Goal: Communication & Community: Answer question/provide support

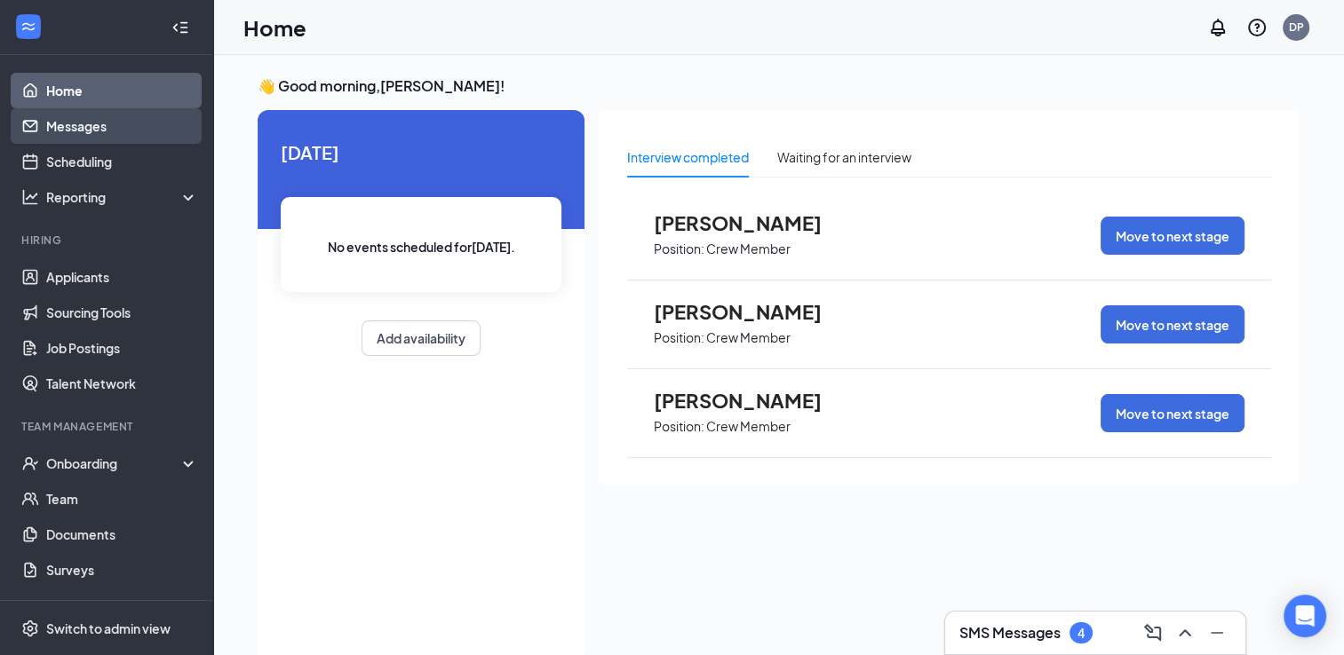
click at [66, 132] on link "Messages" at bounding box center [122, 126] width 152 height 36
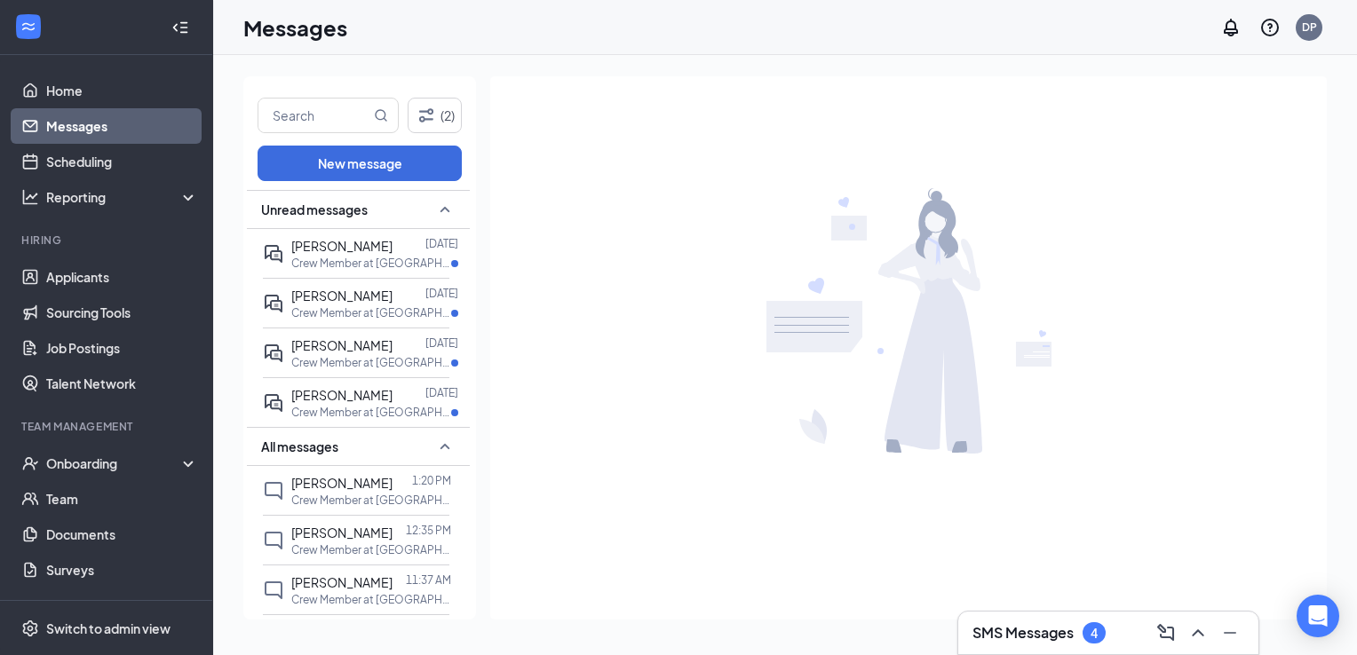
click at [1001, 632] on h3 "SMS Messages" at bounding box center [1022, 633] width 101 height 20
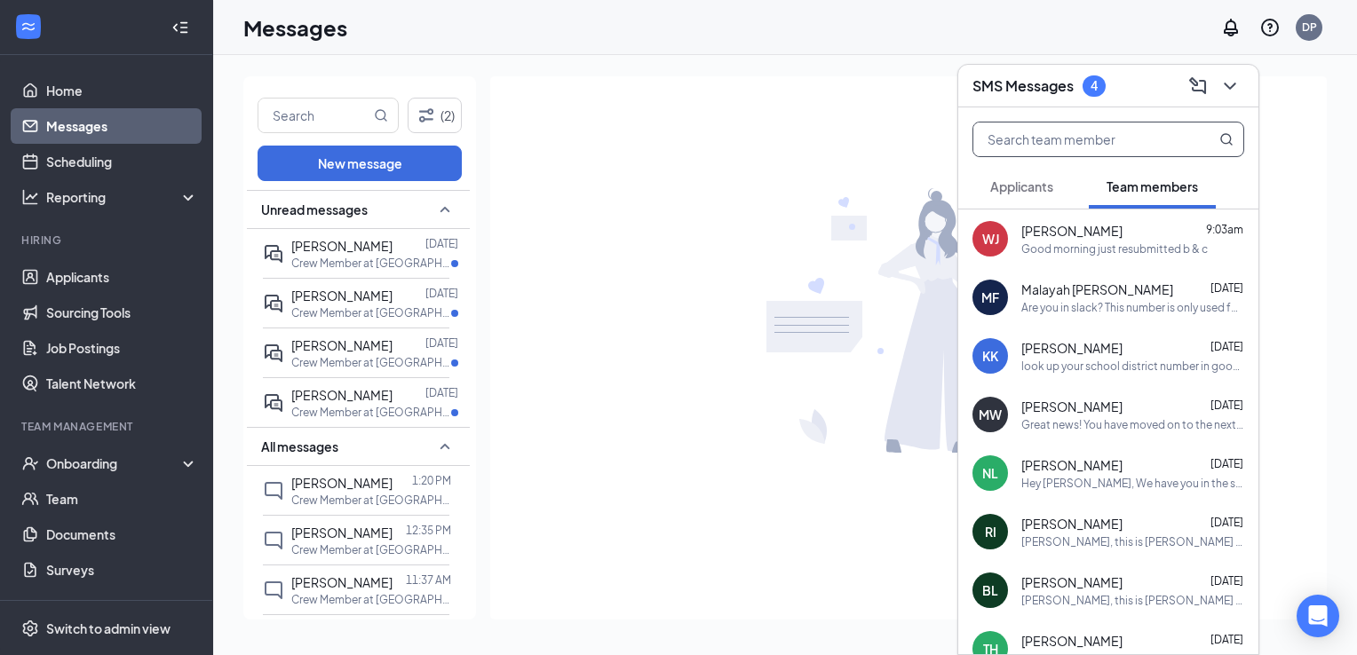
click at [1109, 147] on input "text" at bounding box center [1078, 140] width 210 height 34
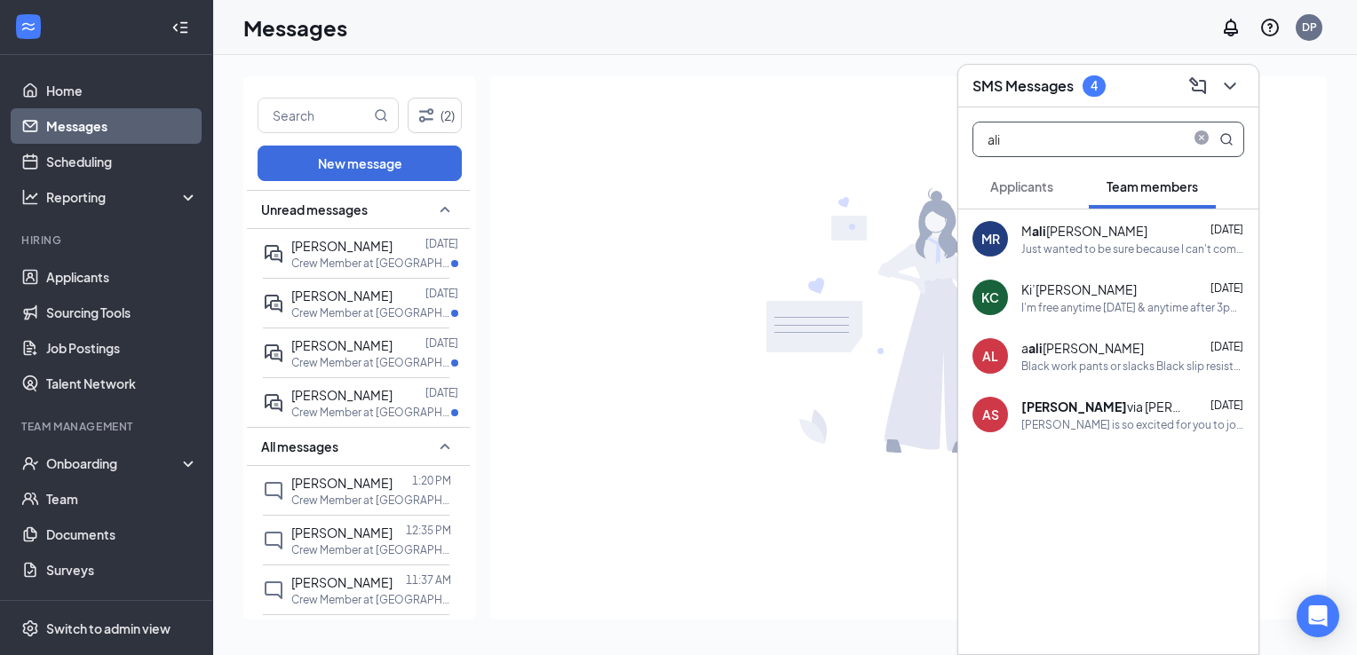
type input "ali"
click at [1137, 415] on div "[PERSON_NAME] via [PERSON_NAME] [DATE]" at bounding box center [1132, 407] width 223 height 18
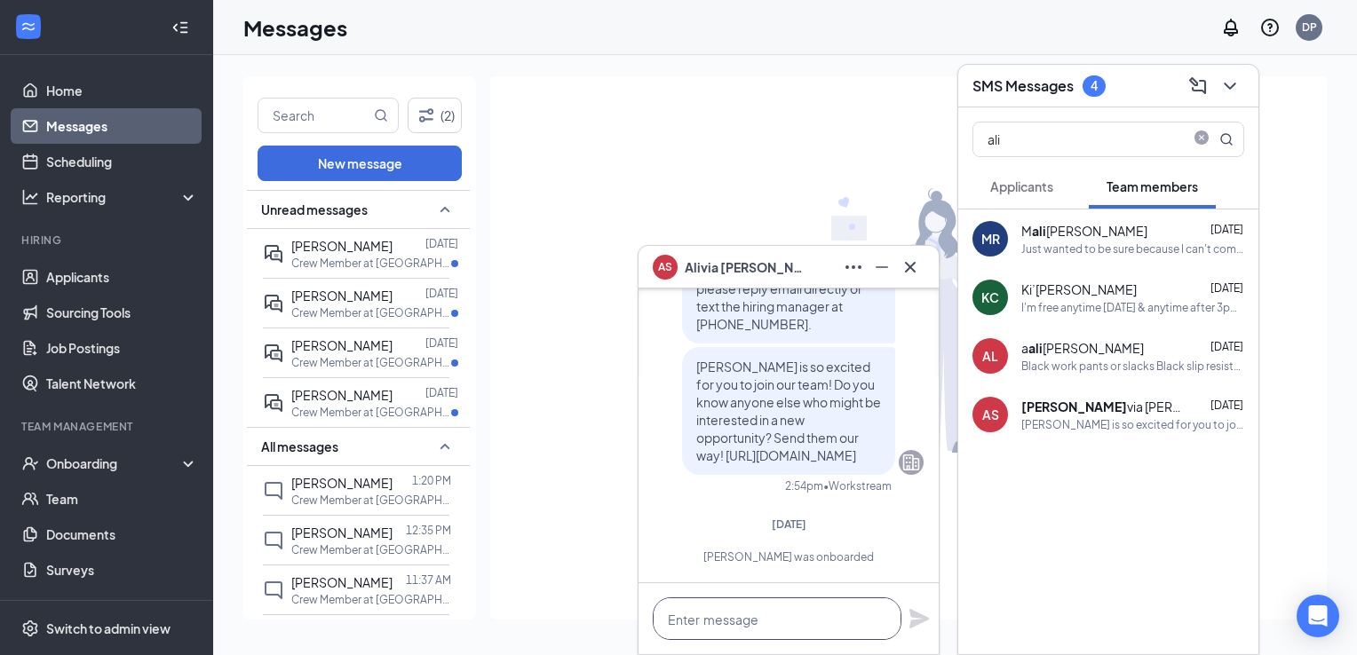
click at [817, 607] on textarea at bounding box center [777, 619] width 249 height 43
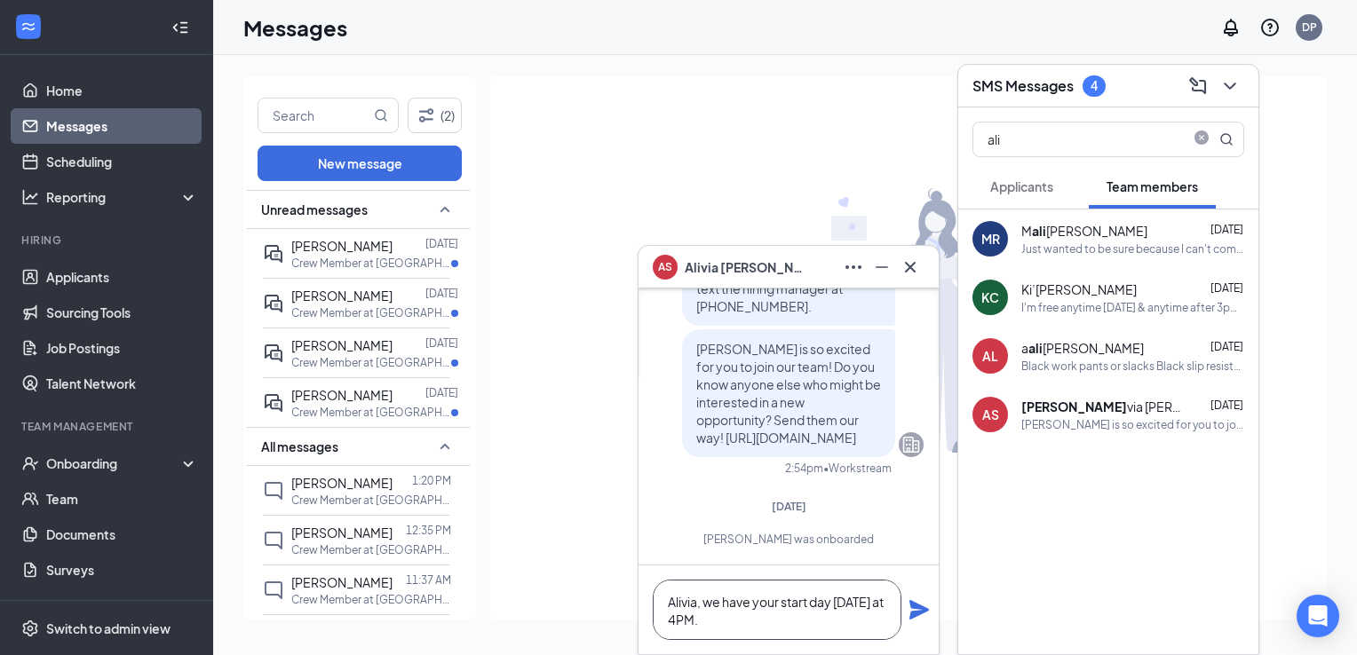
type textarea "Alivia, we have your start day [DATE] at 4PM."
click at [913, 609] on icon "Plane" at bounding box center [919, 610] width 20 height 20
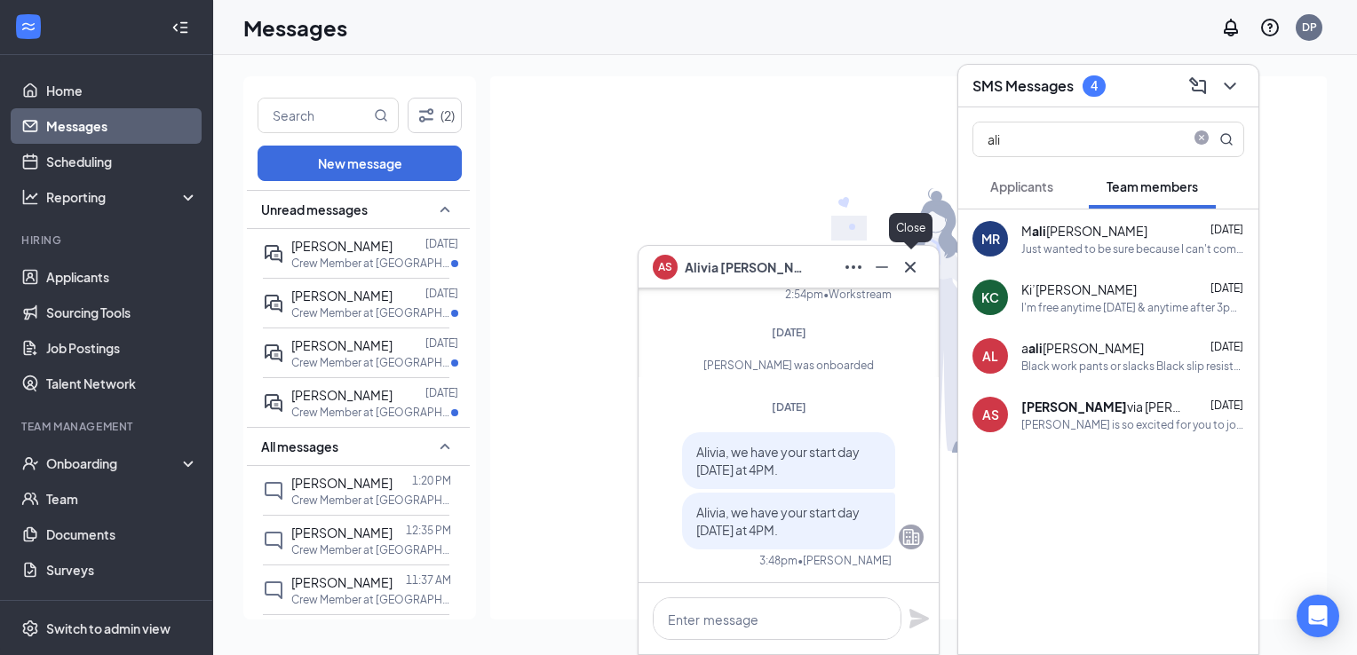
click at [913, 266] on icon "Cross" at bounding box center [910, 267] width 21 height 21
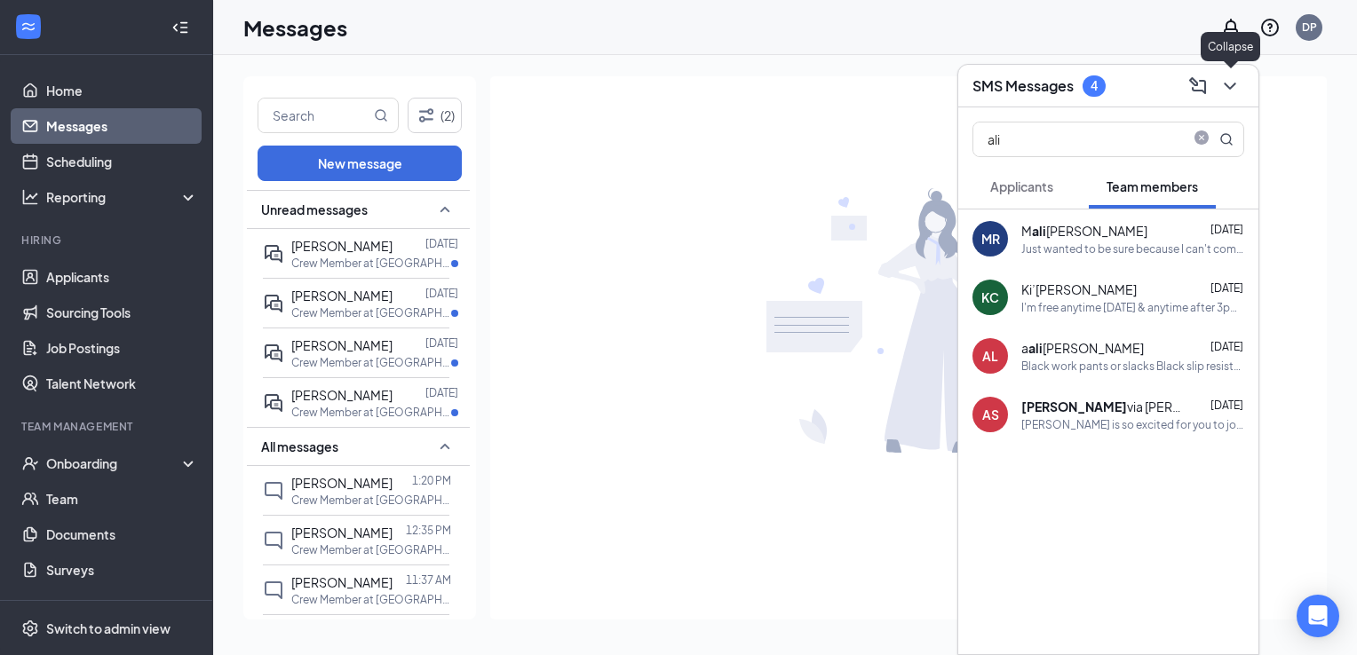
click at [1226, 76] on icon "ChevronDown" at bounding box center [1229, 85] width 21 height 21
